Goal: Find contact information: Obtain details needed to contact an individual or organization

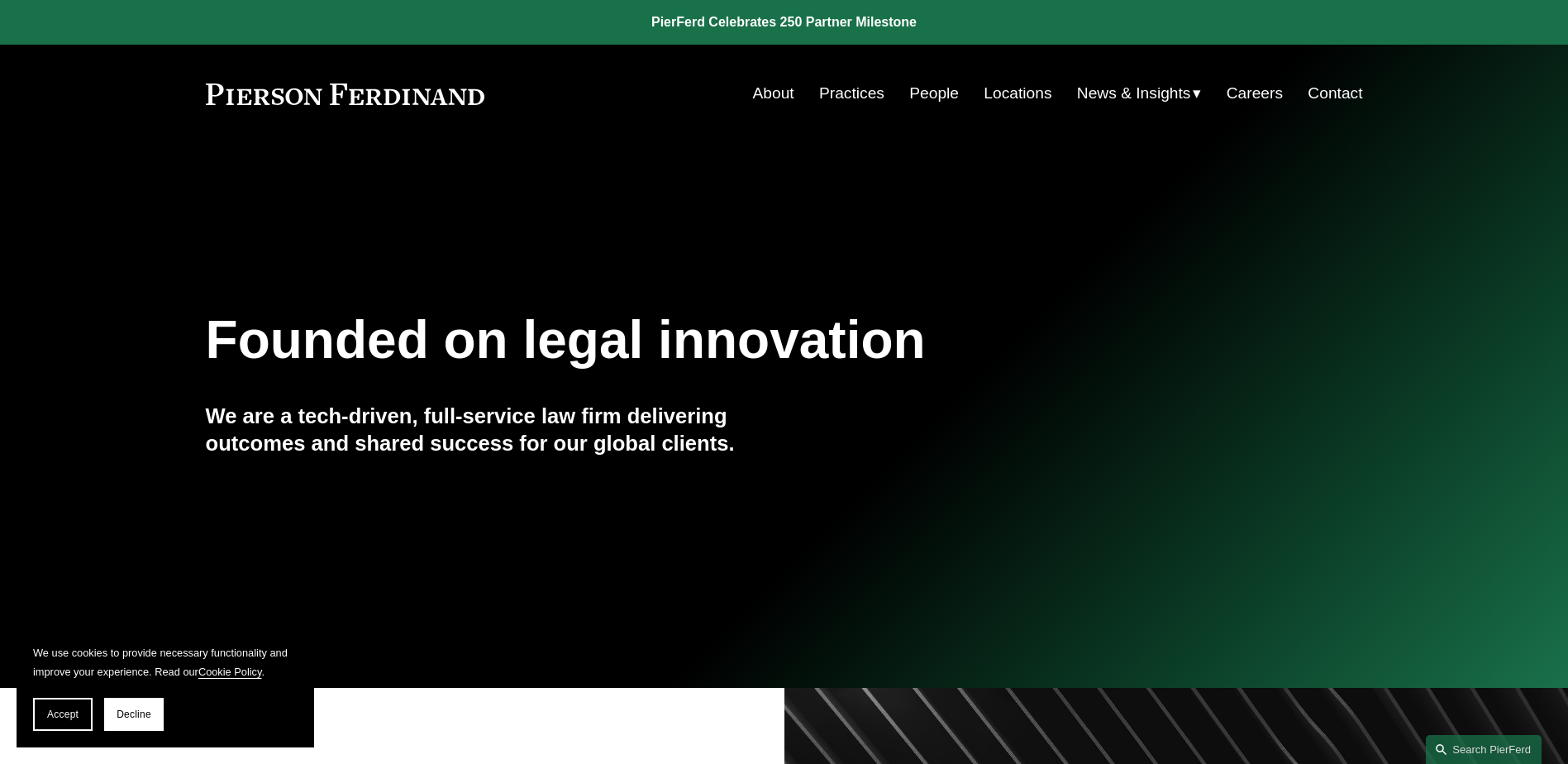
click at [909, 88] on link "People" at bounding box center [935, 94] width 50 height 31
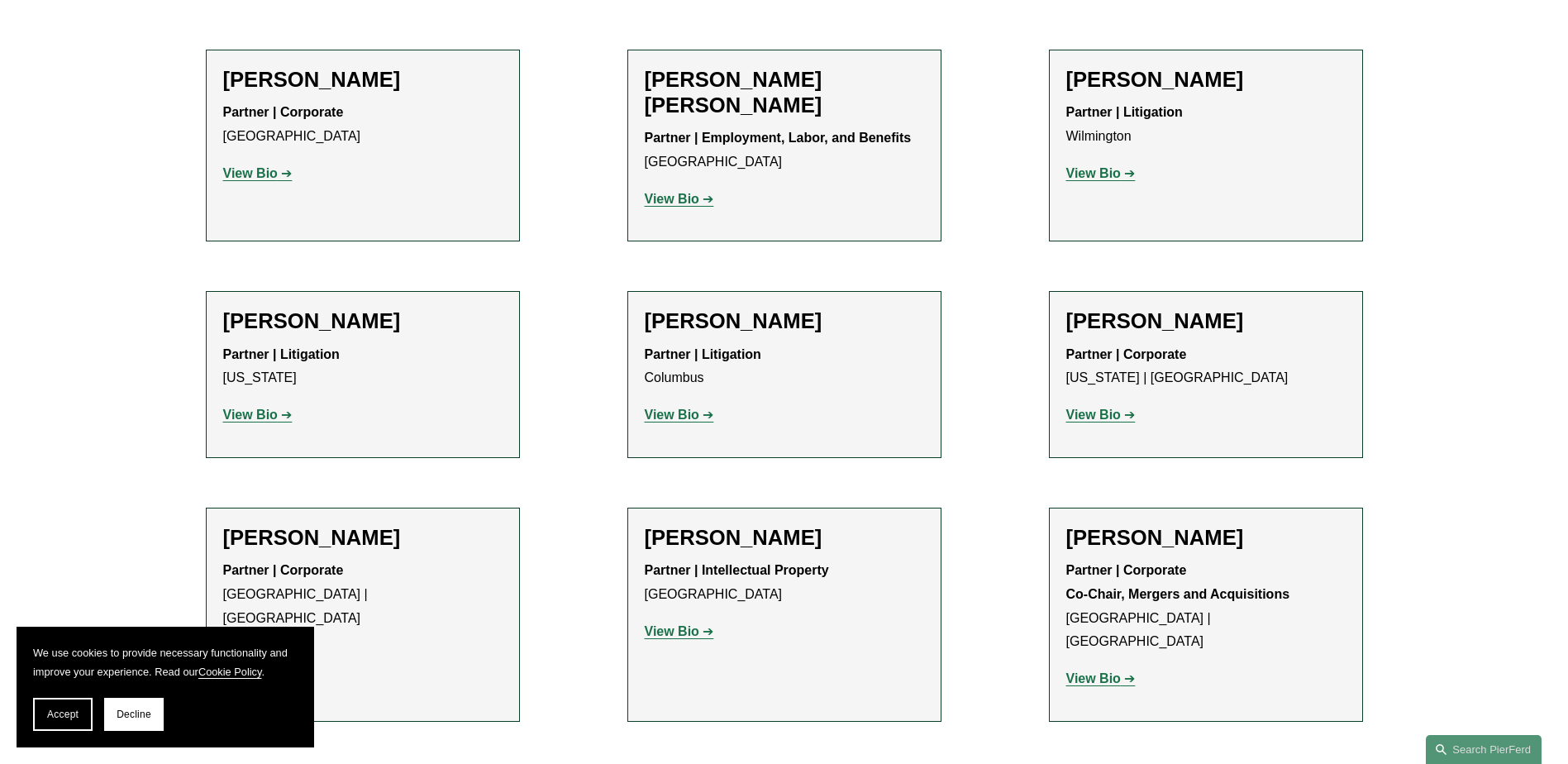
scroll to position [3801, 0]
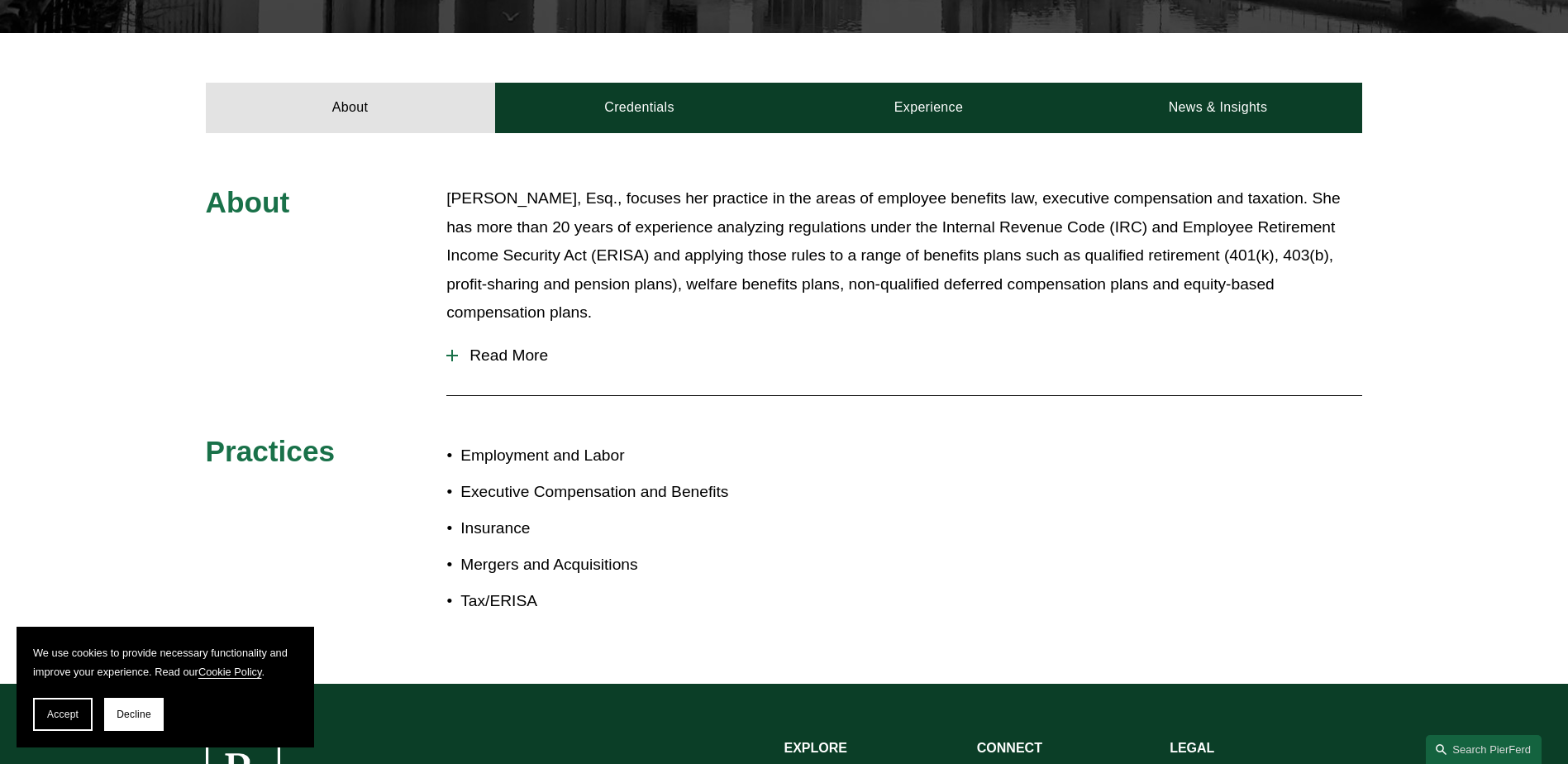
scroll to position [606, 0]
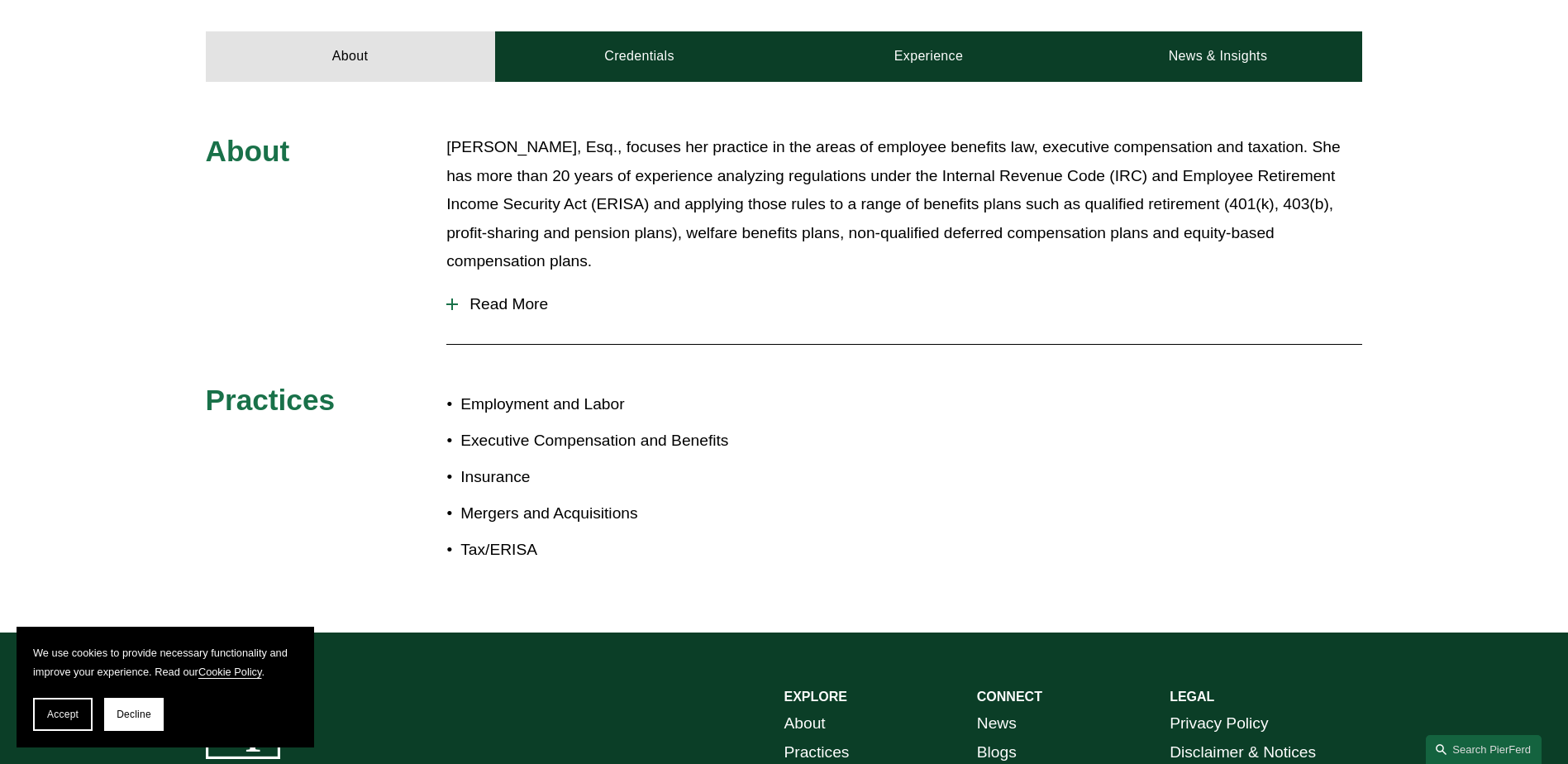
click at [533, 301] on span "Read More" at bounding box center [909, 305] width 904 height 19
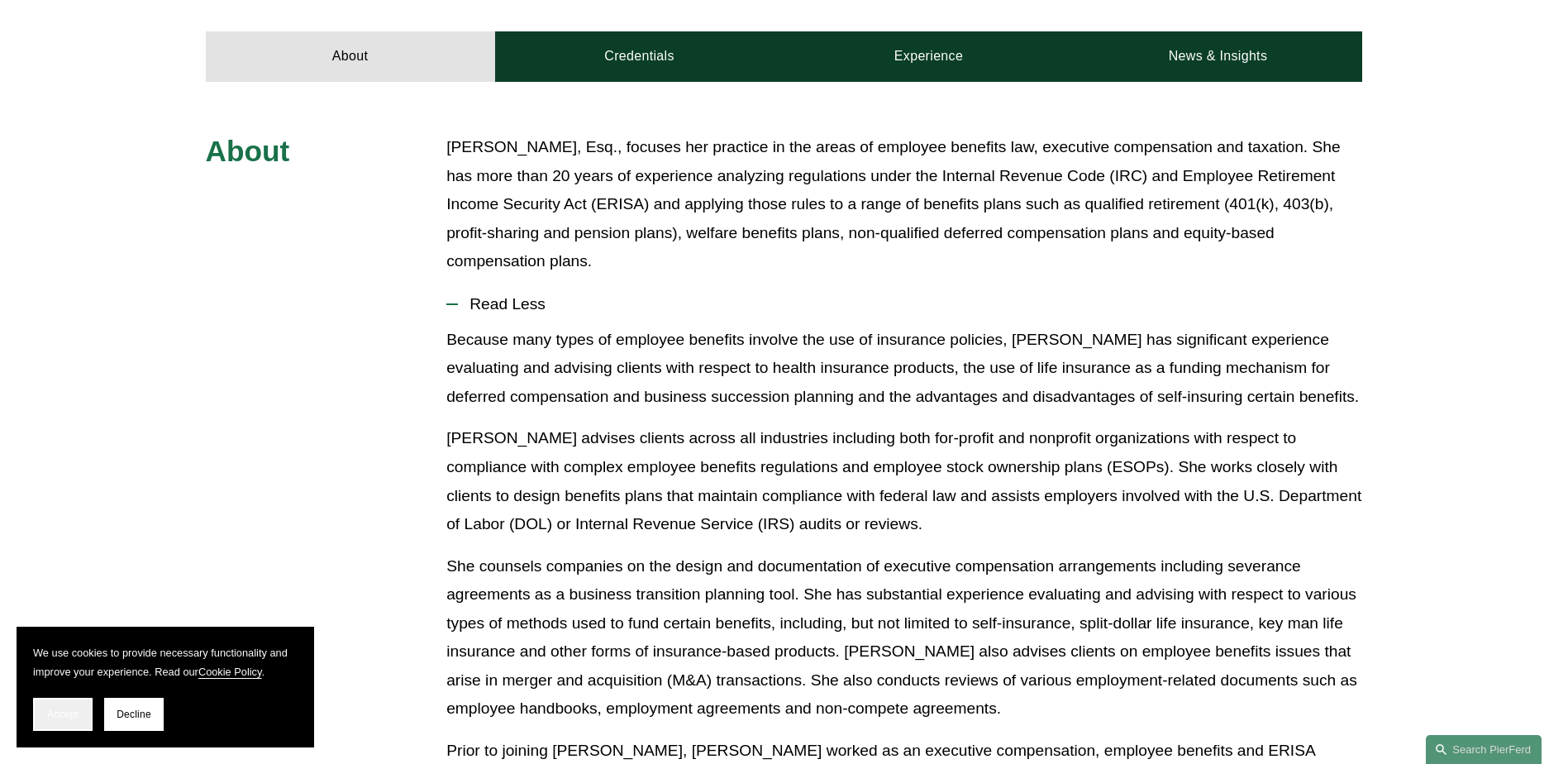
click at [49, 713] on span "Accept" at bounding box center [63, 714] width 31 height 11
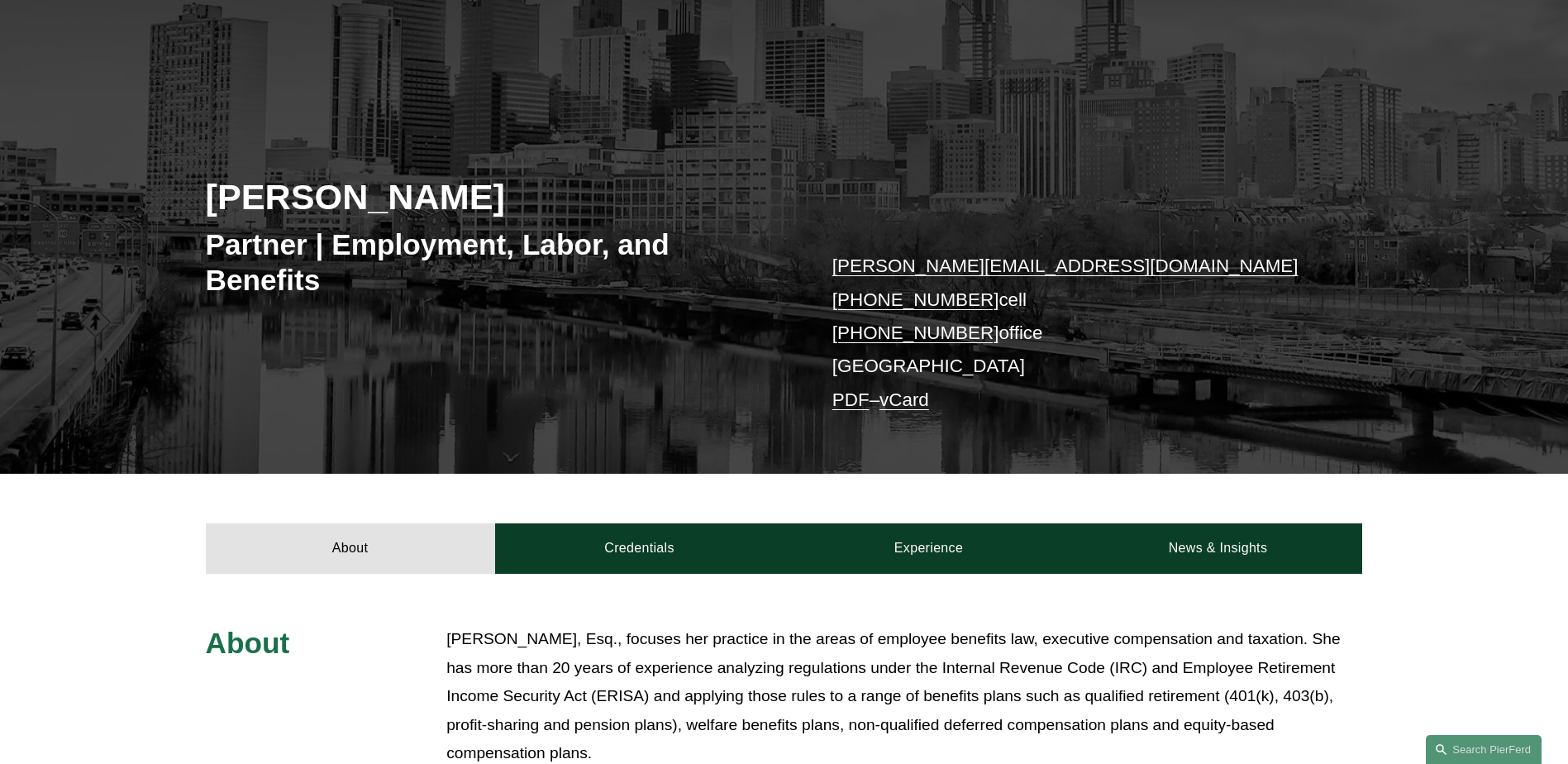
scroll to position [110, 0]
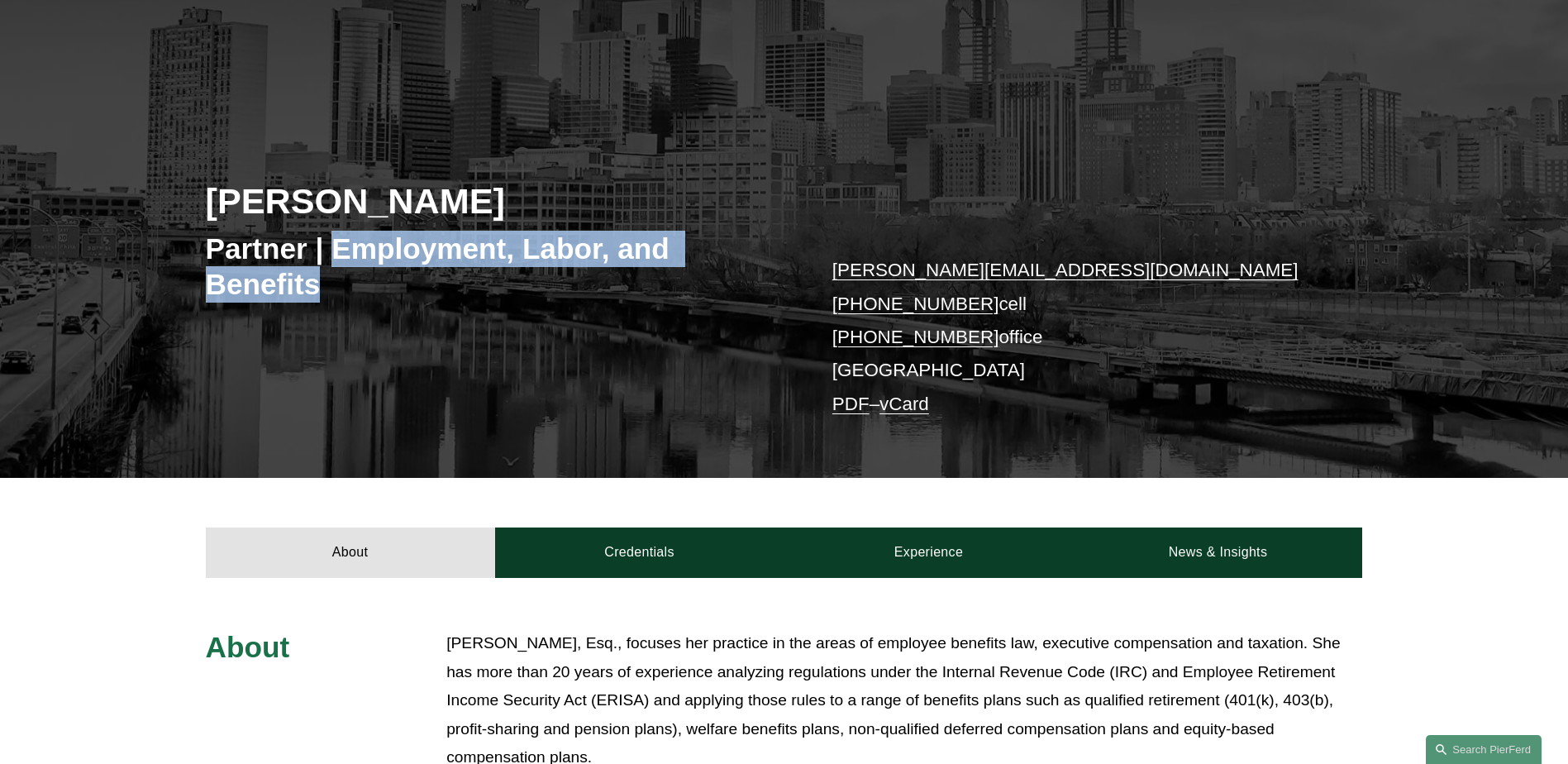
drag, startPoint x: 337, startPoint y: 253, endPoint x: 365, endPoint y: 295, distance: 50.5
click at [365, 295] on h3 "Partner | Employment, Labor, and Benefits" at bounding box center [495, 267] width 579 height 72
copy h3 "Employment, Labor, and Benefits"
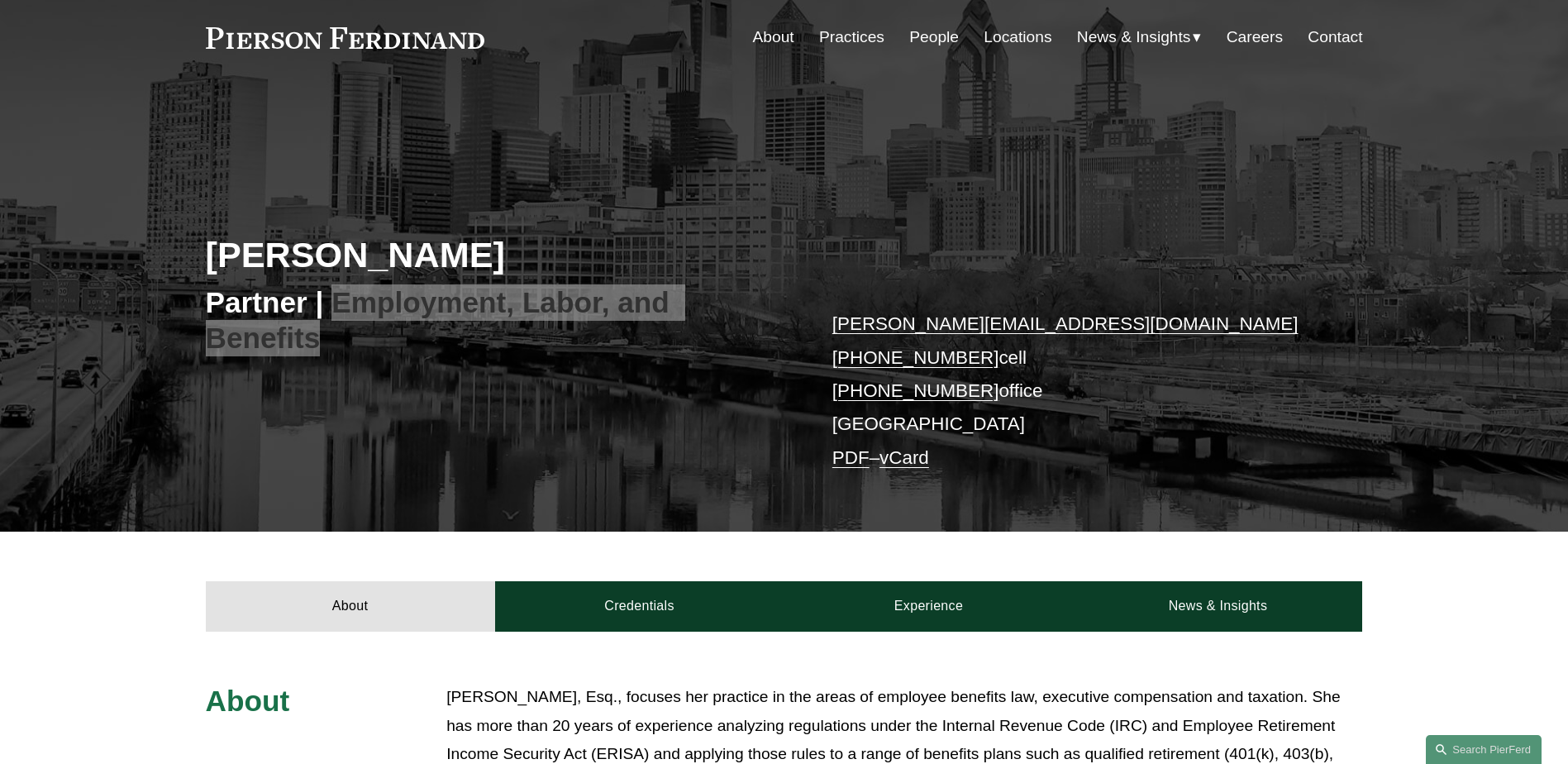
scroll to position [0, 0]
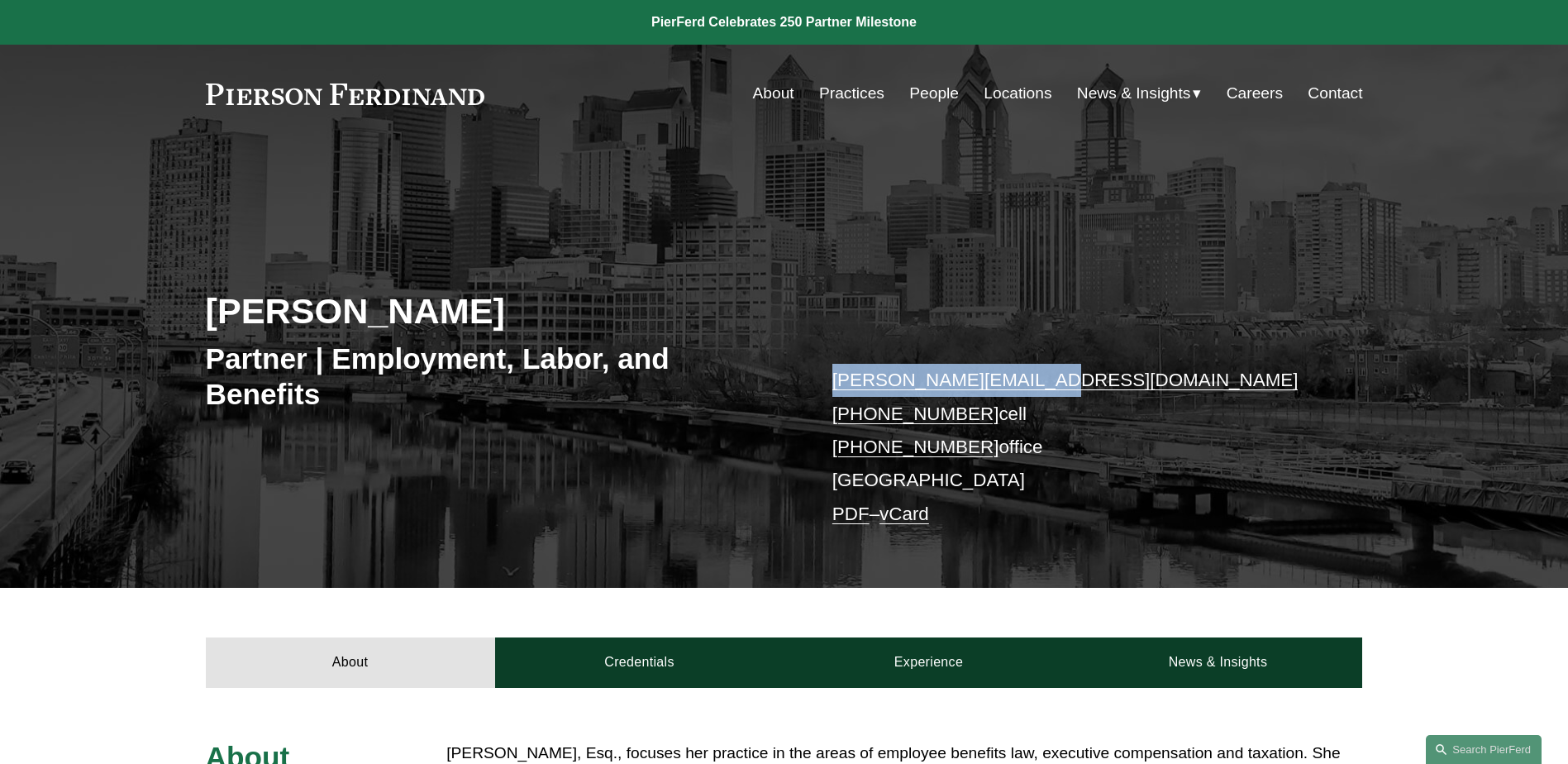
drag, startPoint x: 1056, startPoint y: 388, endPoint x: 834, endPoint y: 389, distance: 222.0
click at [834, 389] on p "[PERSON_NAME][EMAIL_ADDRESS][DOMAIN_NAME] [PHONE_NUMBER] cell [PHONE_NUMBER] of…" at bounding box center [1073, 447] width 482 height 167
copy link "[PERSON_NAME][EMAIL_ADDRESS][DOMAIN_NAME]"
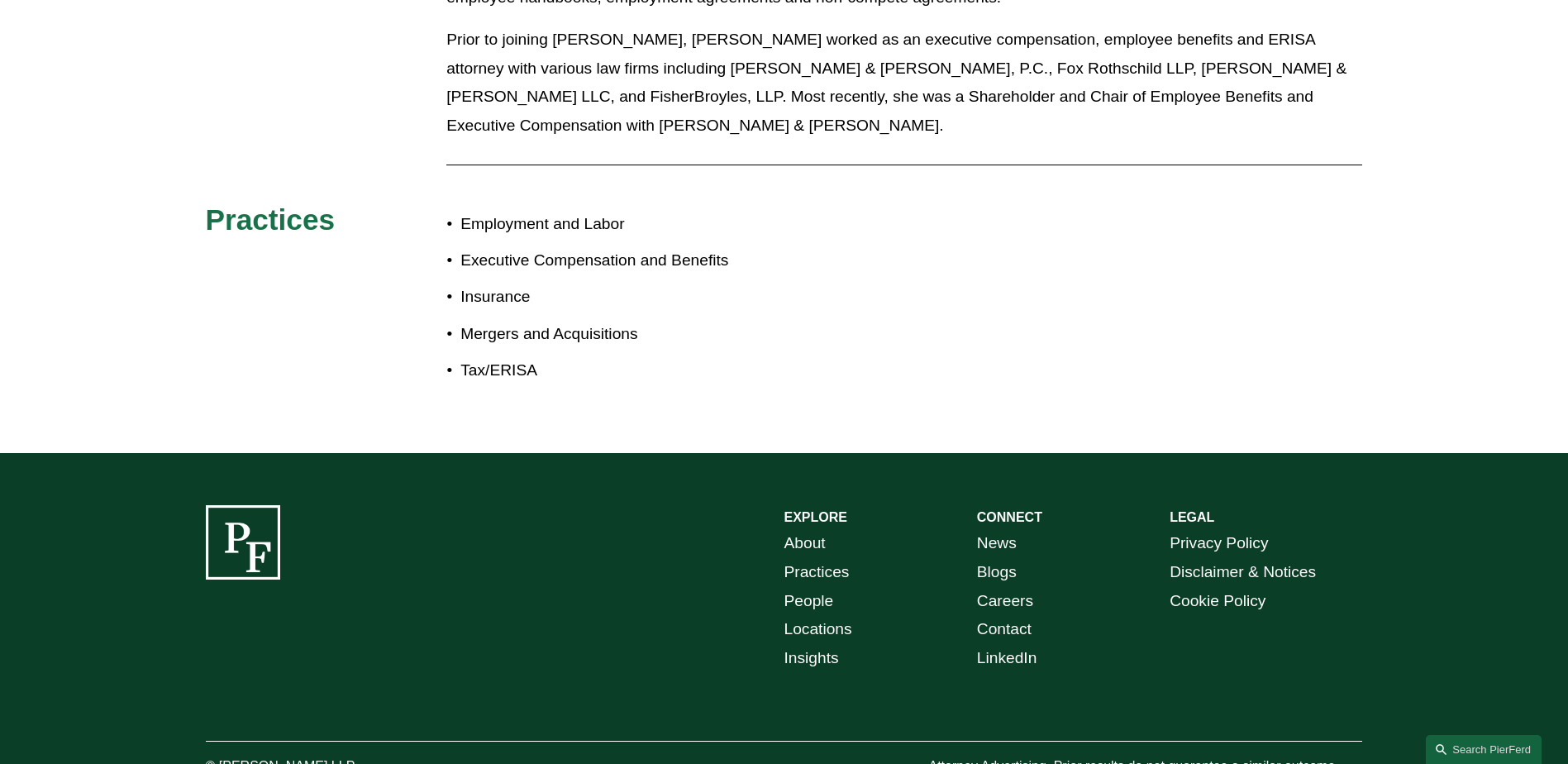
scroll to position [1322, 0]
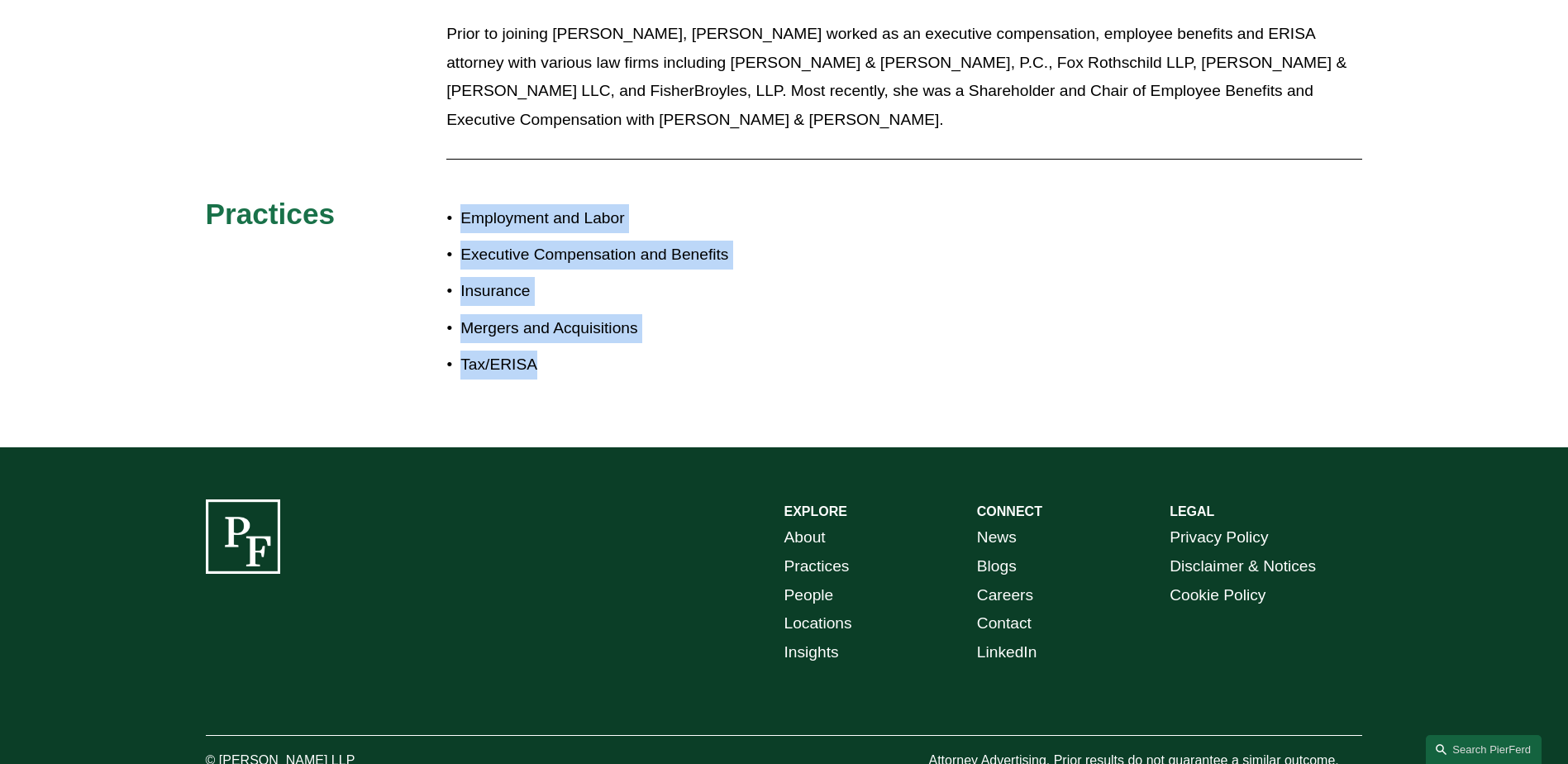
drag, startPoint x: 570, startPoint y: 337, endPoint x: 459, endPoint y: 181, distance: 191.5
click at [459, 204] on ul "Employment and Labor Executive Compensation and Benefits Insurance Mergers and …" at bounding box center [615, 291] width 337 height 174
copy ul "Employment and Labor Executive Compensation and Benefits Insurance Mergers and …"
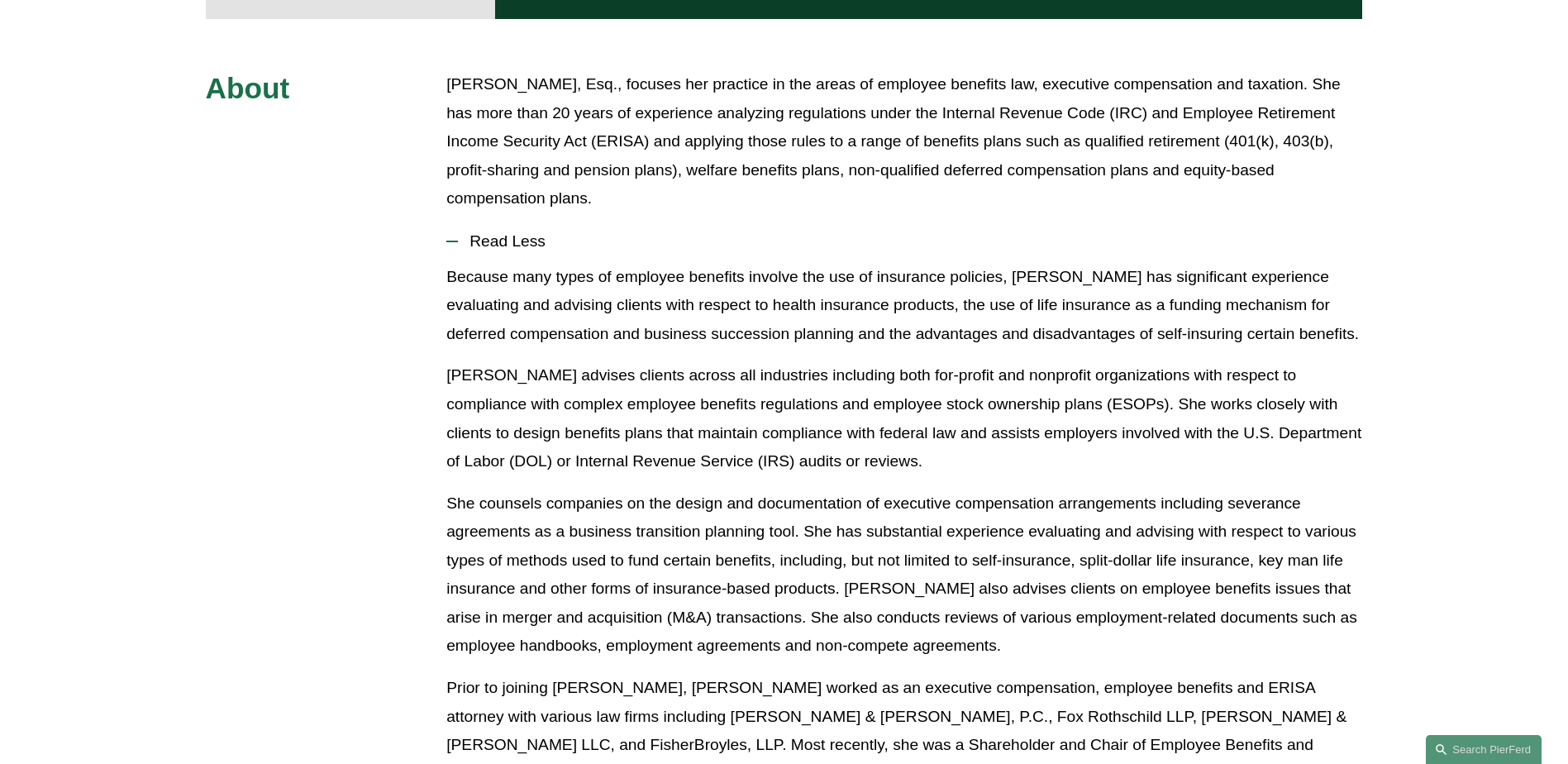
scroll to position [661, 0]
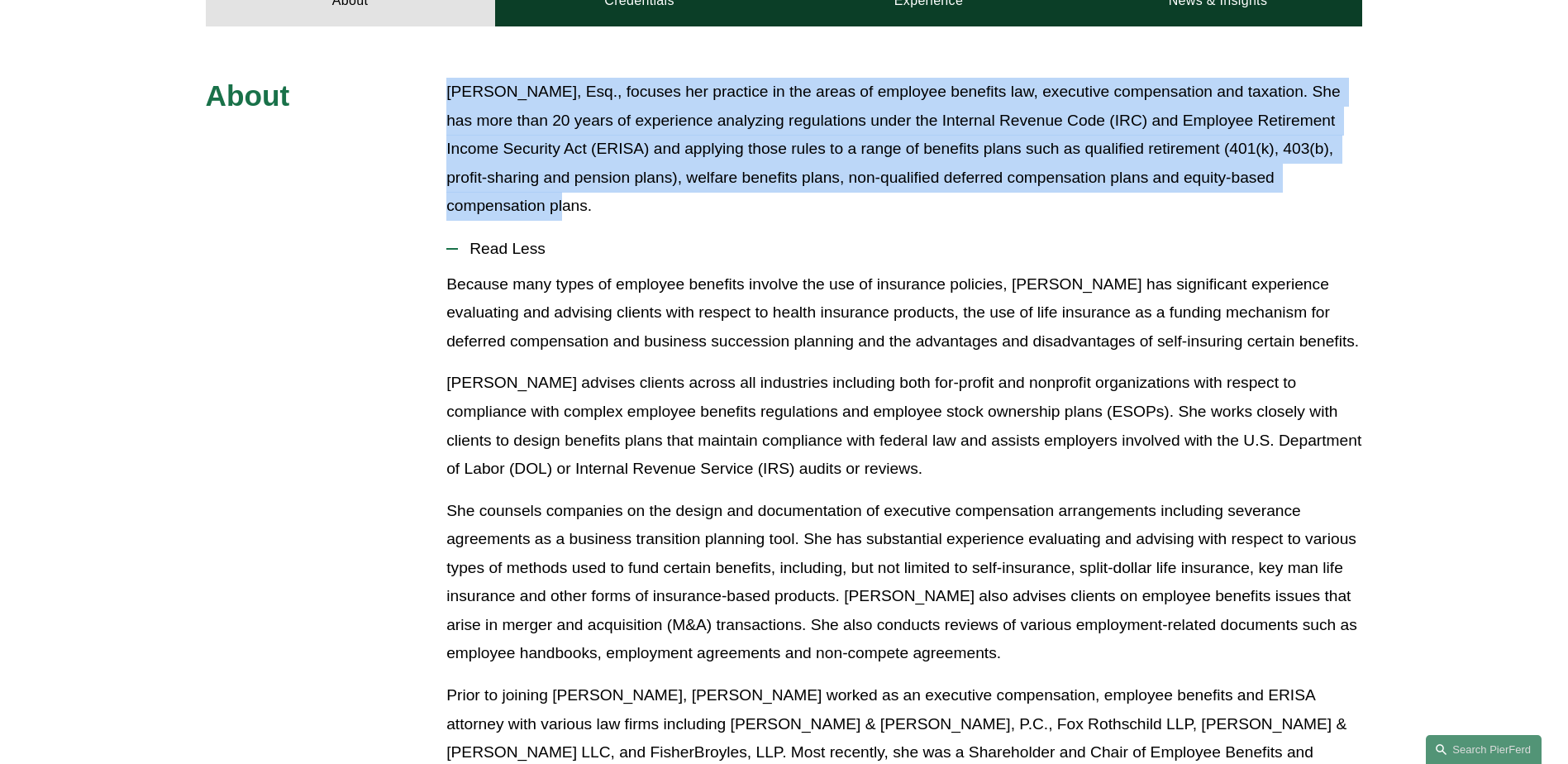
drag, startPoint x: 448, startPoint y: 86, endPoint x: 664, endPoint y: 218, distance: 253.1
click at [664, 218] on p "[PERSON_NAME], Esq., focuses her practice in the areas of employee benefits law…" at bounding box center [904, 149] width 916 height 143
copy p "[PERSON_NAME], Esq., focuses her practice in the areas of employee benefits law…"
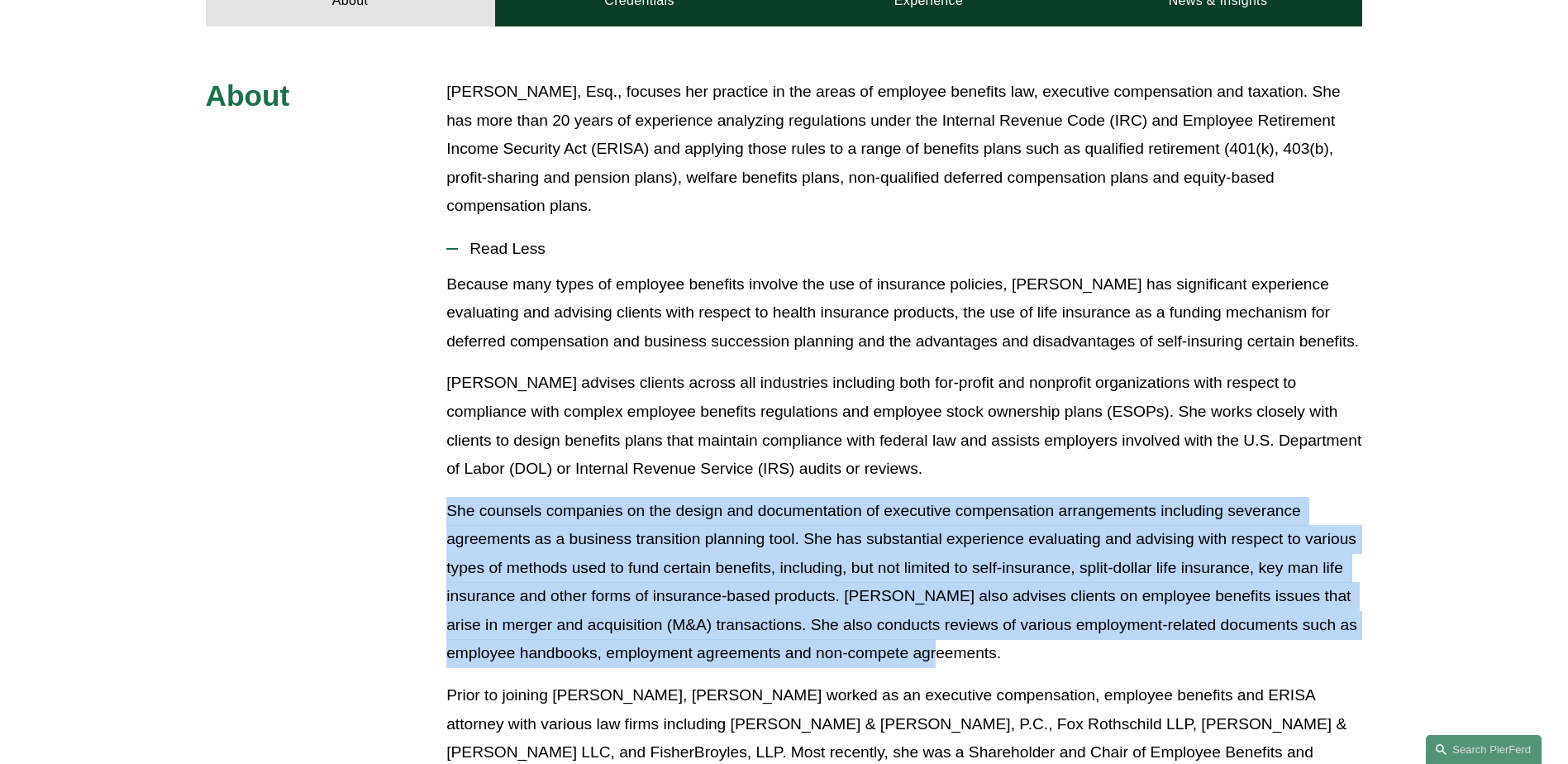
drag, startPoint x: 449, startPoint y: 510, endPoint x: 1113, endPoint y: 655, distance: 679.6
click at [1113, 655] on p "She counsels companies on the design and documentation of executive compensatio…" at bounding box center [904, 582] width 916 height 171
copy p "She counsels companies on the design and documentation of executive compensatio…"
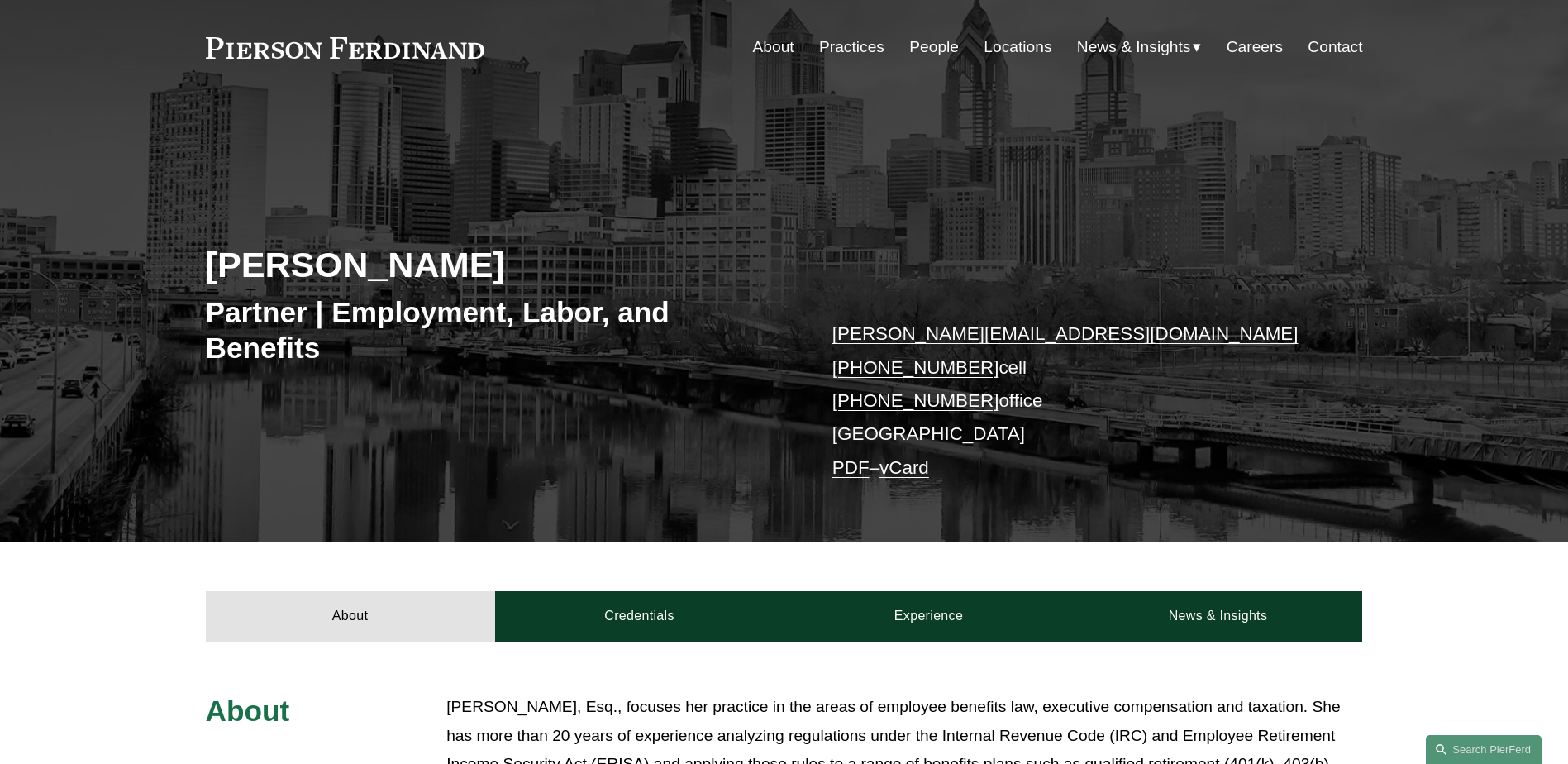
scroll to position [0, 0]
